Goal: Information Seeking & Learning: Find specific page/section

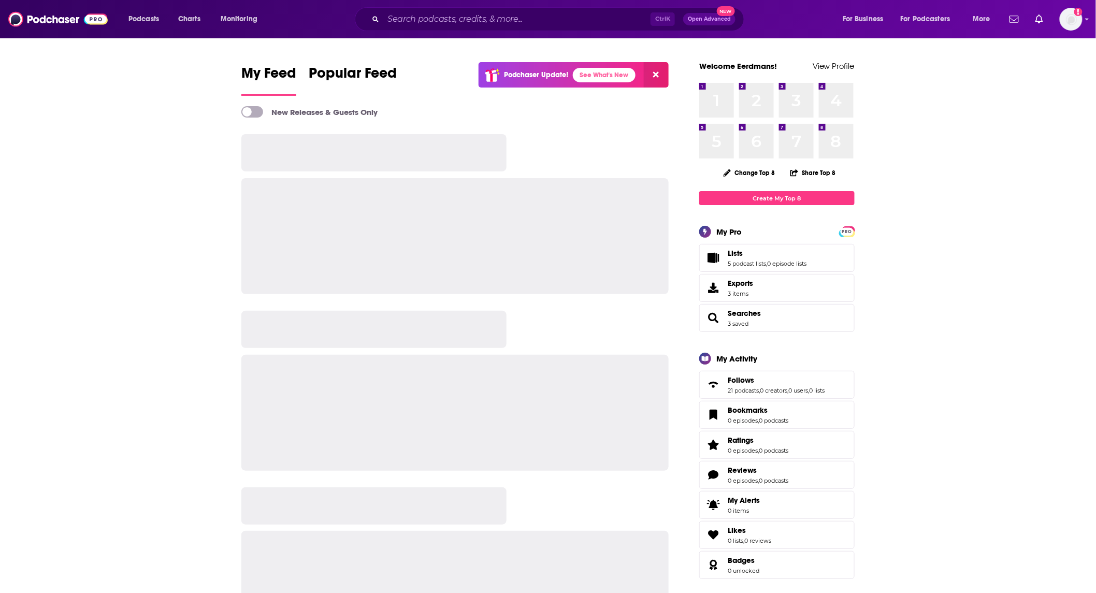
click at [494, 21] on input "Search podcasts, credits, & more..." at bounding box center [516, 19] width 267 height 17
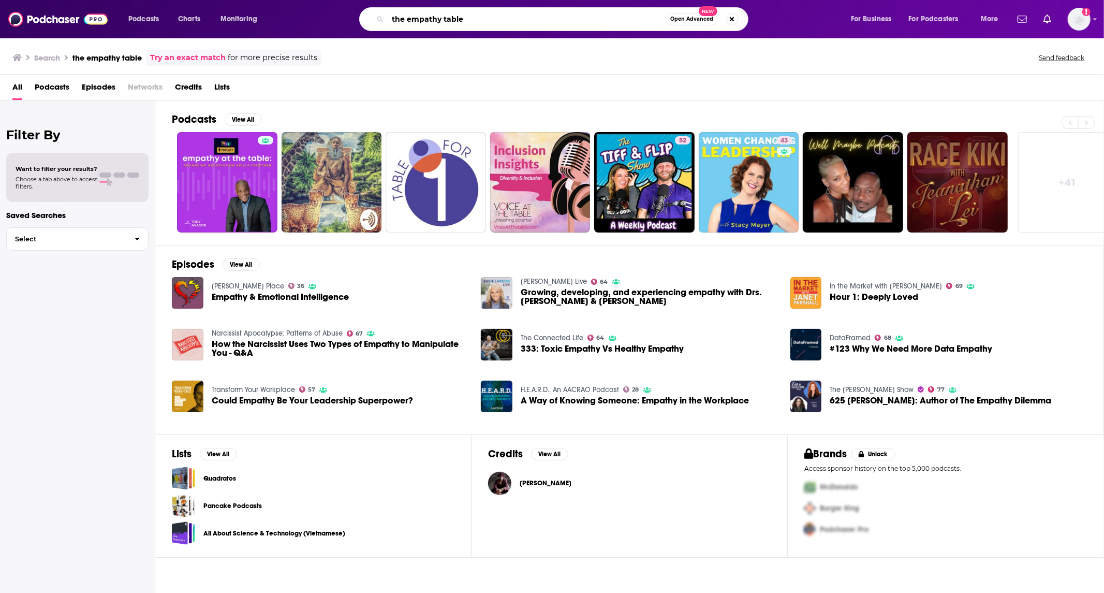
click at [462, 23] on input "the empathy table" at bounding box center [527, 19] width 278 height 17
type input "neighborly faith"
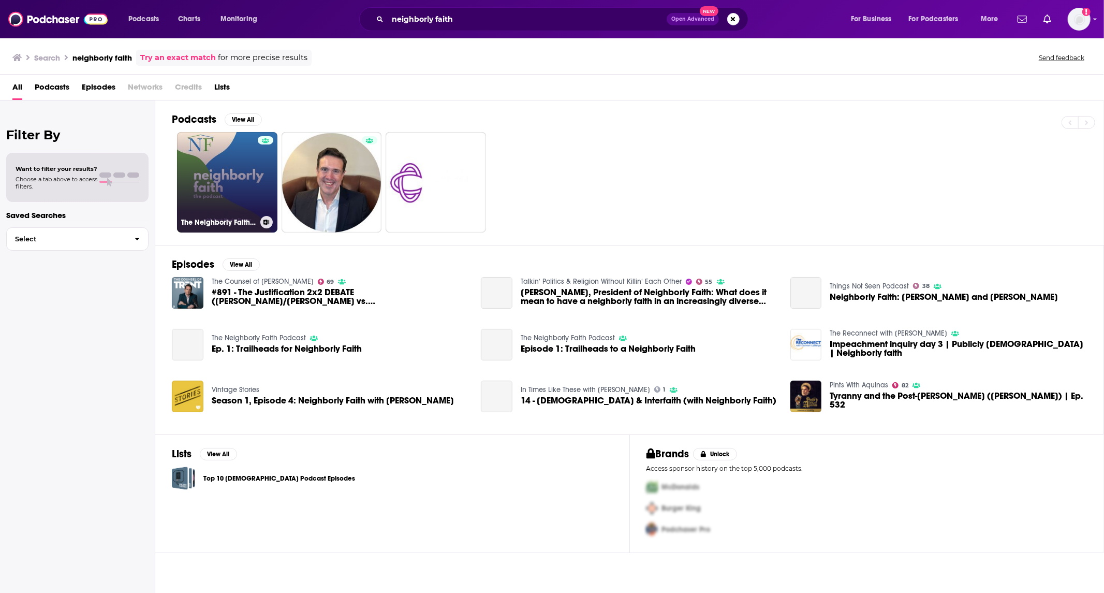
click at [230, 180] on link "The Neighborly Faith Podcast" at bounding box center [227, 182] width 100 height 100
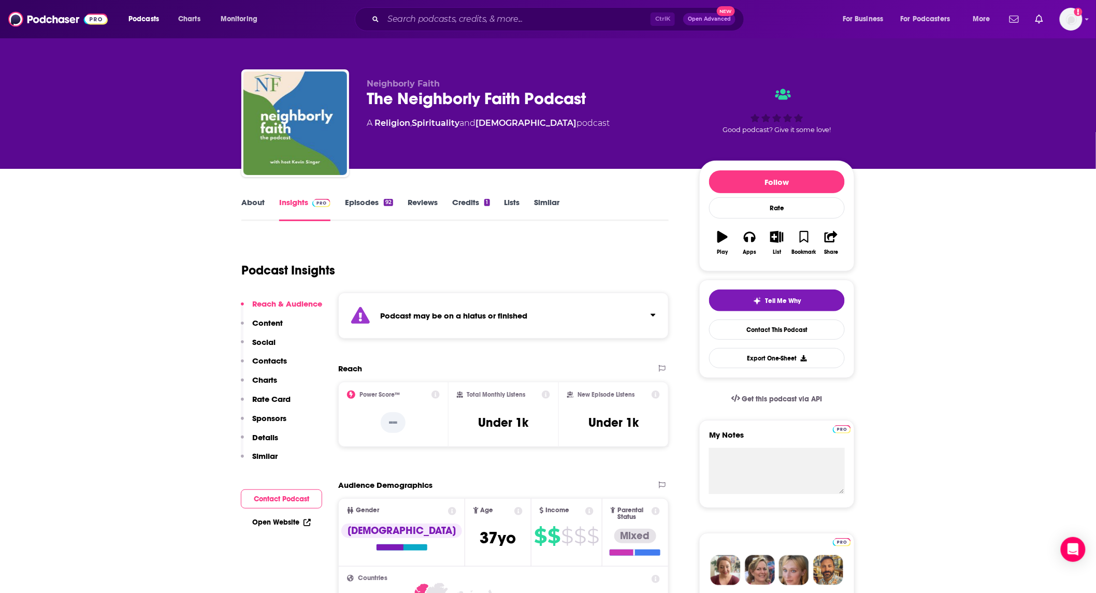
click at [357, 205] on link "Episodes 92" at bounding box center [369, 209] width 48 height 24
